Goal: Information Seeking & Learning: Learn about a topic

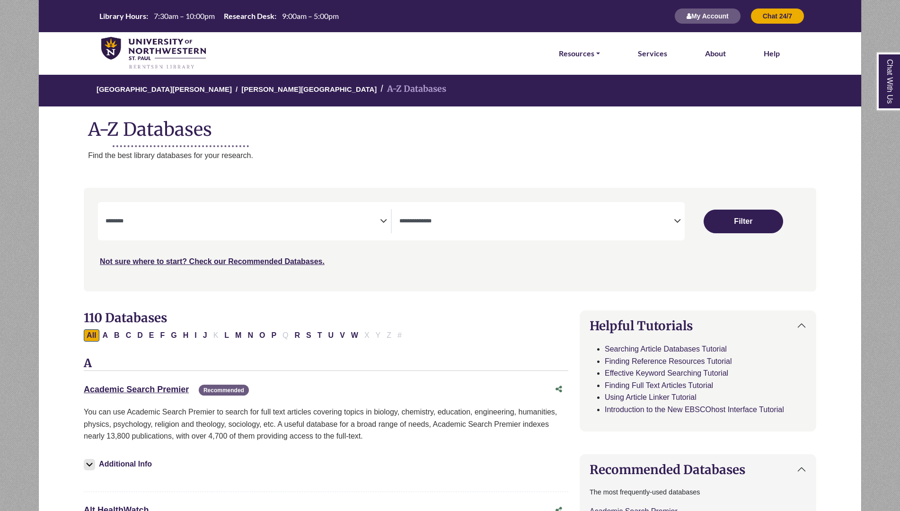
select select "Database Subject Filter"
select select "Database Types Filter"
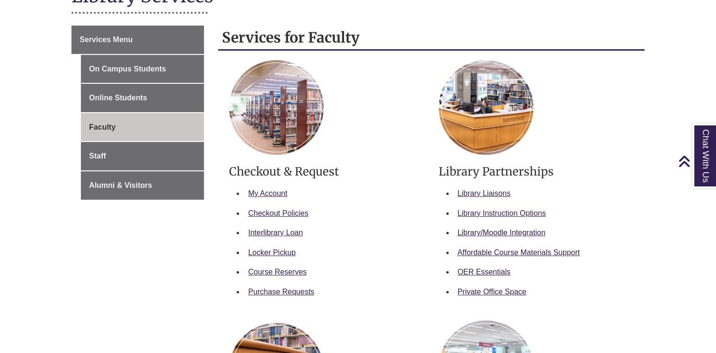
scroll to position [95, 0]
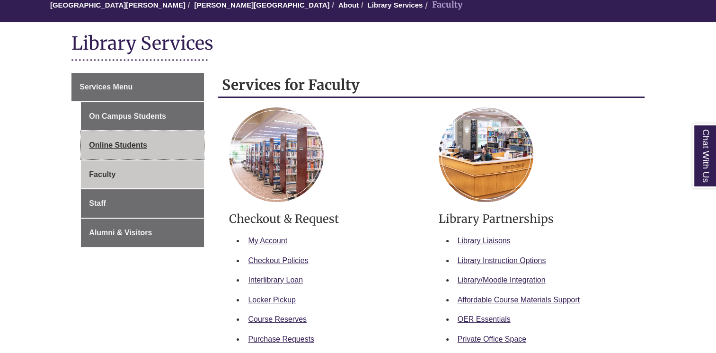
click at [113, 146] on link "Online Students" at bounding box center [142, 145] width 123 height 28
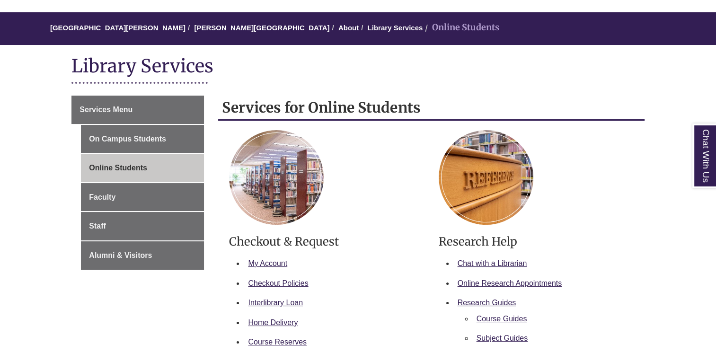
scroll to position [95, 0]
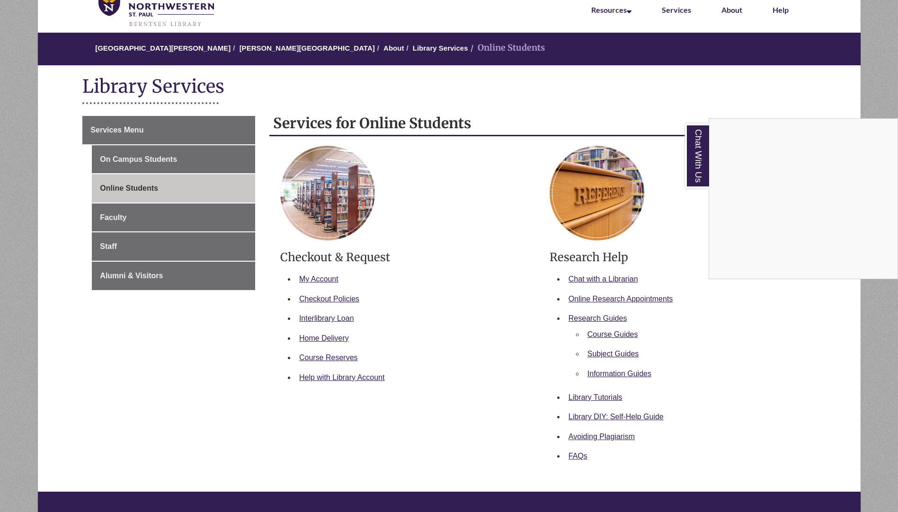
scroll to position [47, 0]
